Goal: Feedback & Contribution: Leave review/rating

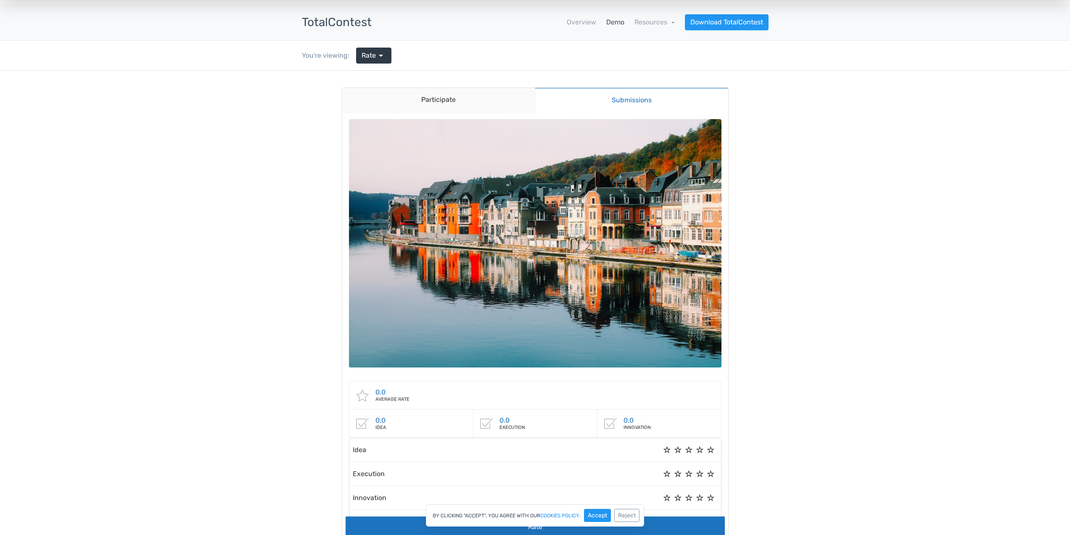
scroll to position [28, 0]
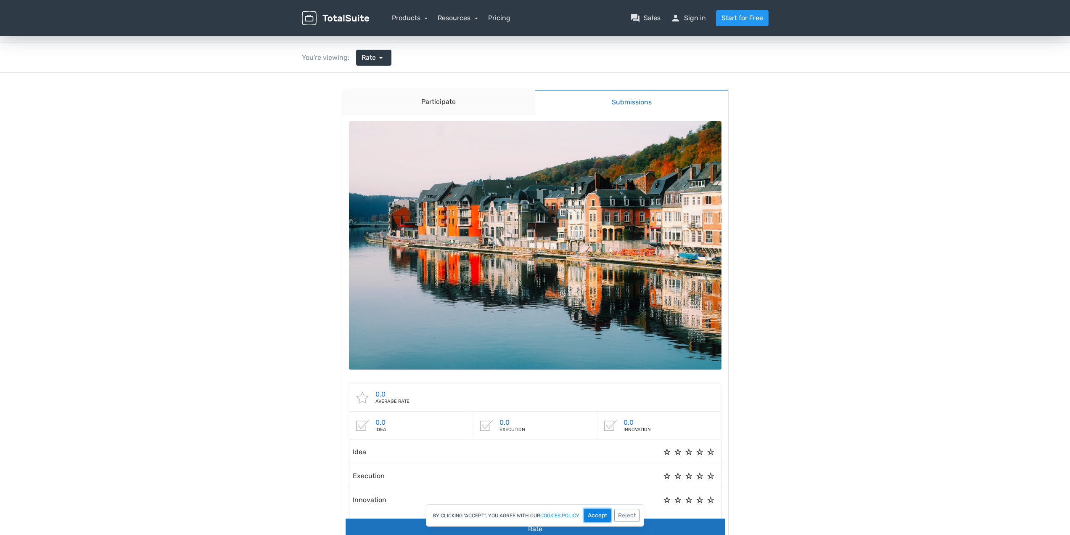
drag, startPoint x: 595, startPoint y: 516, endPoint x: 595, endPoint y: 440, distance: 76.1
click at [595, 516] on button "Accept" at bounding box center [597, 514] width 27 height 13
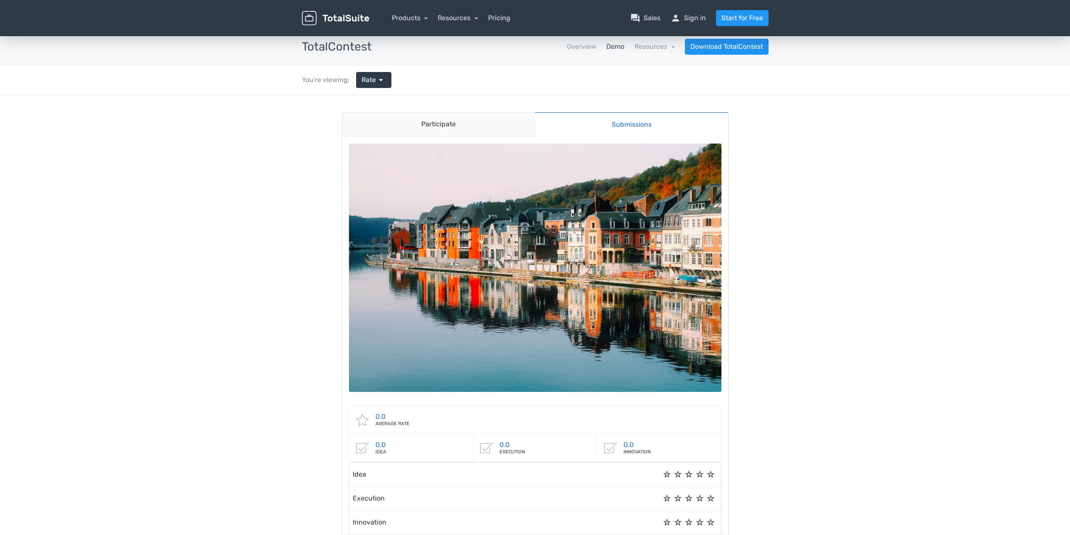
scroll to position [0, 0]
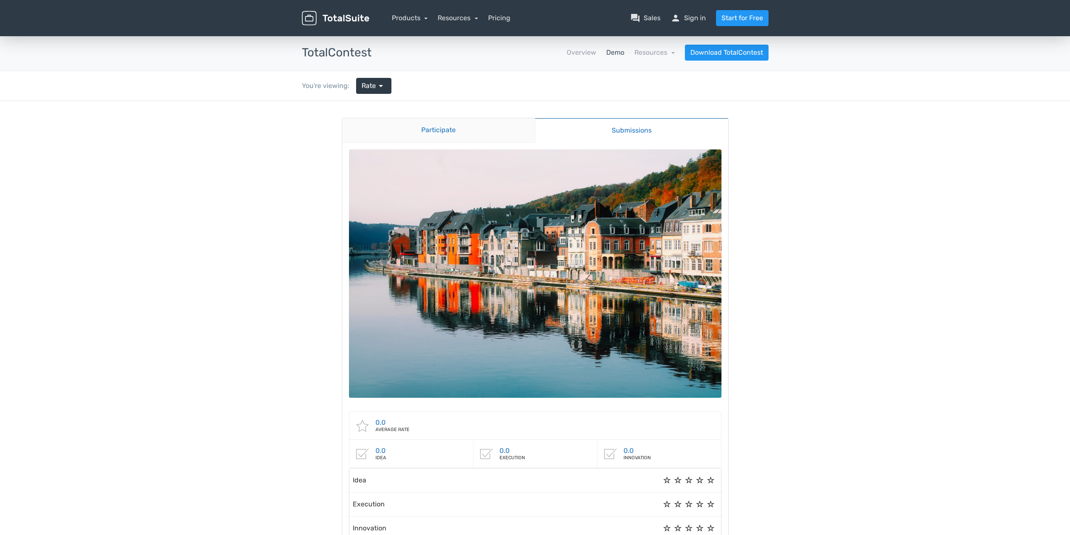
click at [469, 127] on link "Participate" at bounding box center [438, 130] width 193 height 24
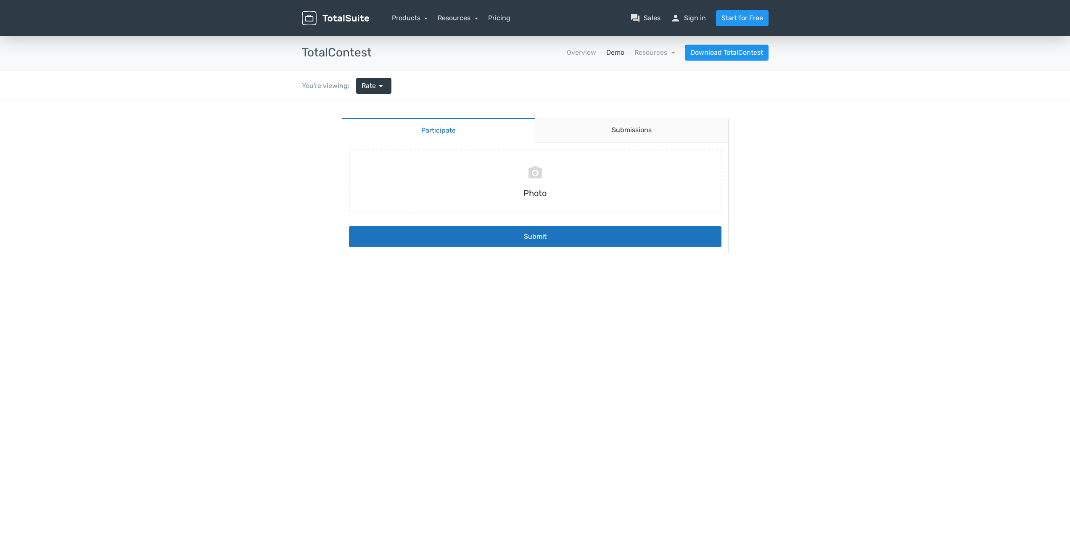
click at [392, 99] on div "You're viewing: Rate arrow_drop_down" at bounding box center [347, 85] width 102 height 29
click at [386, 90] on link "Rate arrow_drop_down" at bounding box center [373, 86] width 35 height 16
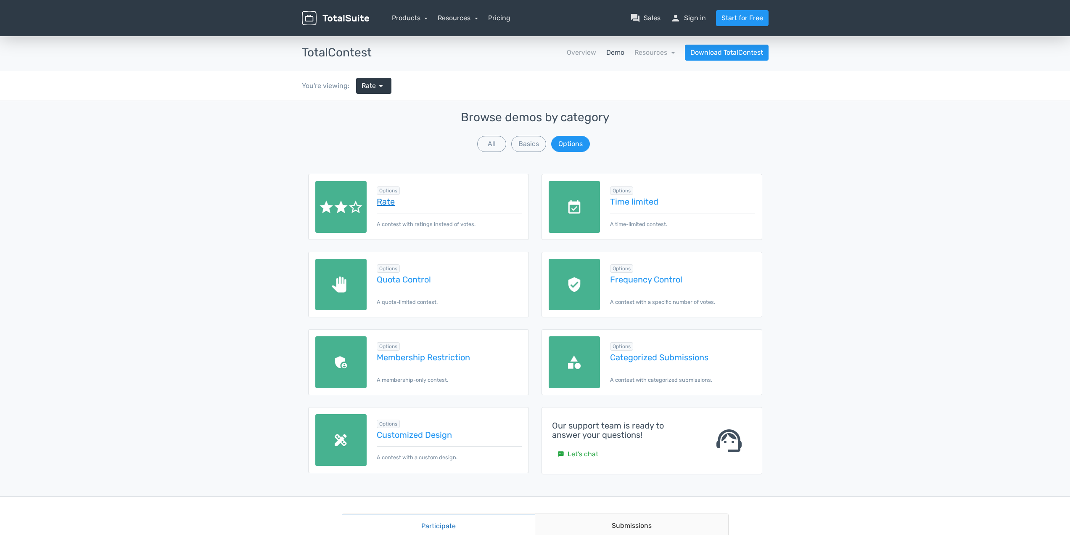
click at [384, 202] on link "Rate" at bounding box center [449, 201] width 145 height 9
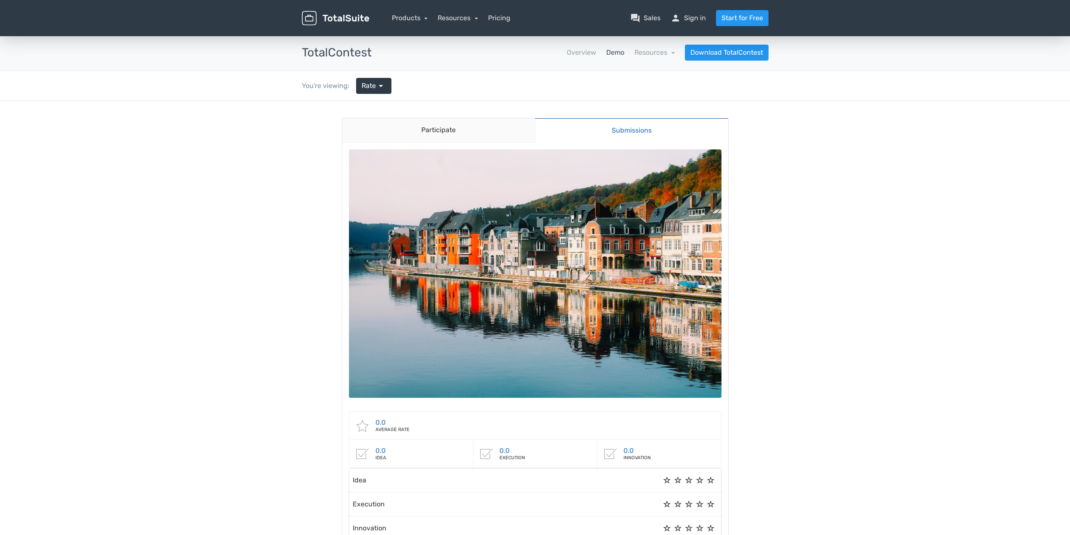
click at [447, 143] on div "0.0 Average rate 0.0 Idea 0.0 Execution 5" at bounding box center [535, 358] width 386 height 431
click at [449, 134] on link "Participate" at bounding box center [438, 130] width 193 height 24
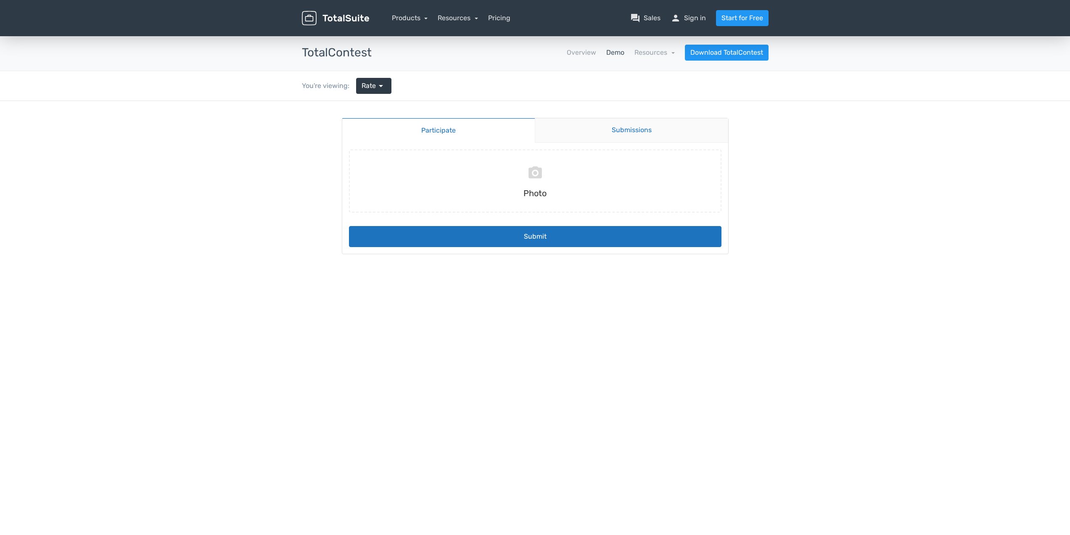
click at [593, 128] on link "Submissions" at bounding box center [631, 130] width 193 height 24
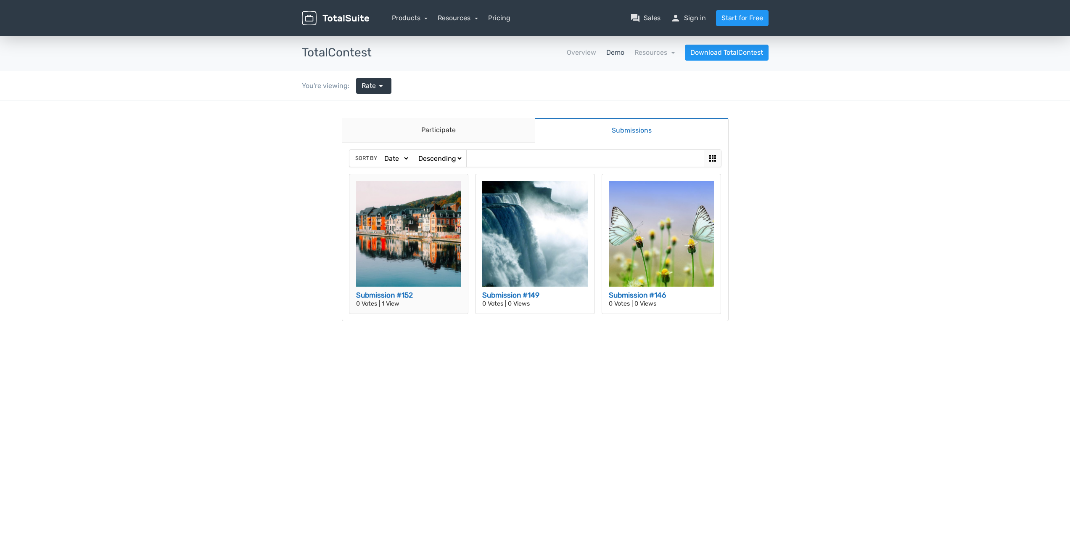
click at [402, 283] on img at bounding box center [409, 234] width 106 height 106
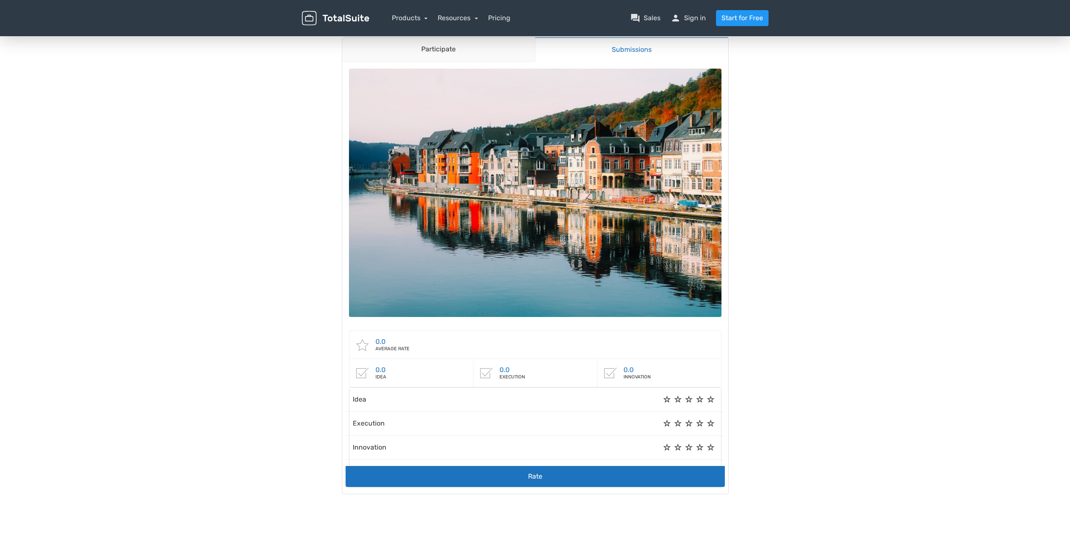
scroll to position [140, 0]
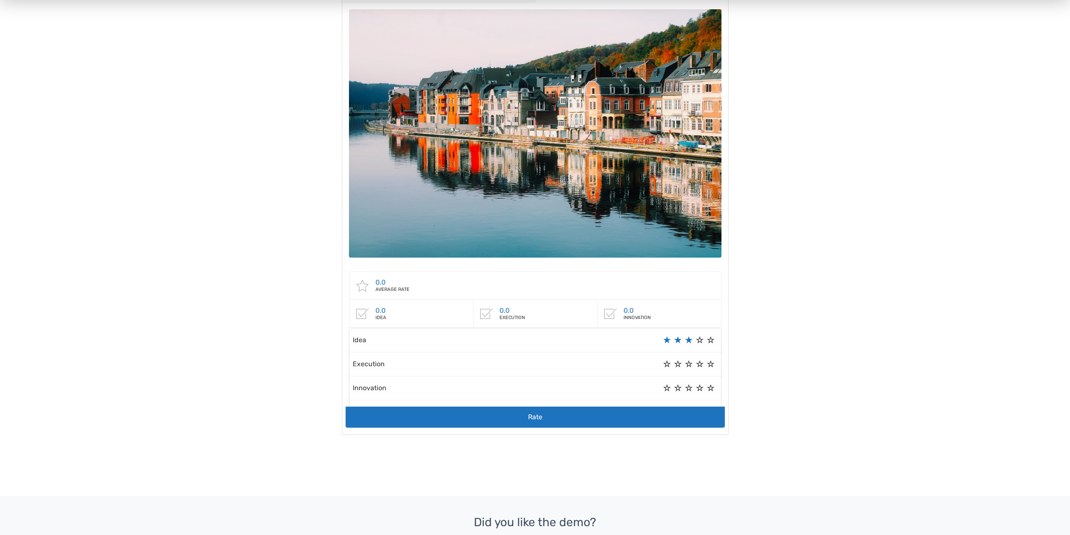
click at [688, 340] on label "3" at bounding box center [689, 340] width 8 height 0
click at [700, 364] on label "4" at bounding box center [700, 364] width 8 height 0
click at [713, 388] on label "5" at bounding box center [711, 388] width 8 height 0
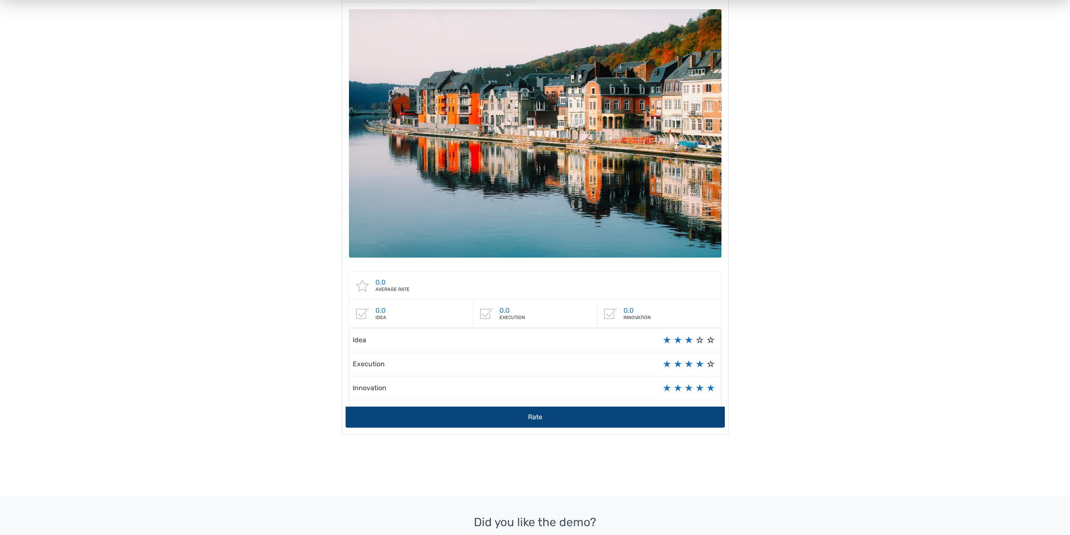
click at [483, 413] on button "Rate" at bounding box center [535, 416] width 379 height 21
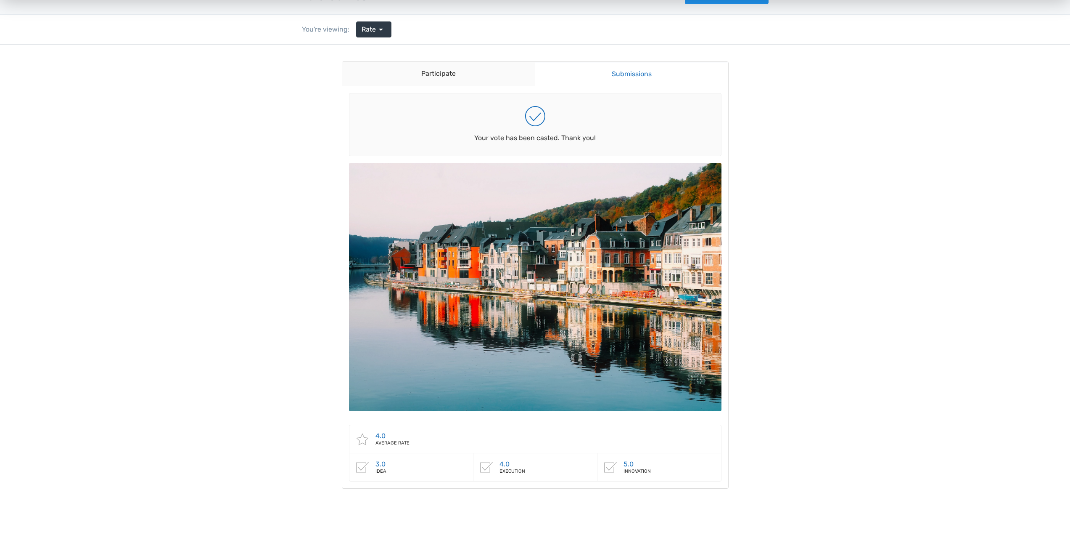
scroll to position [0, 0]
